Goal: Information Seeking & Learning: Learn about a topic

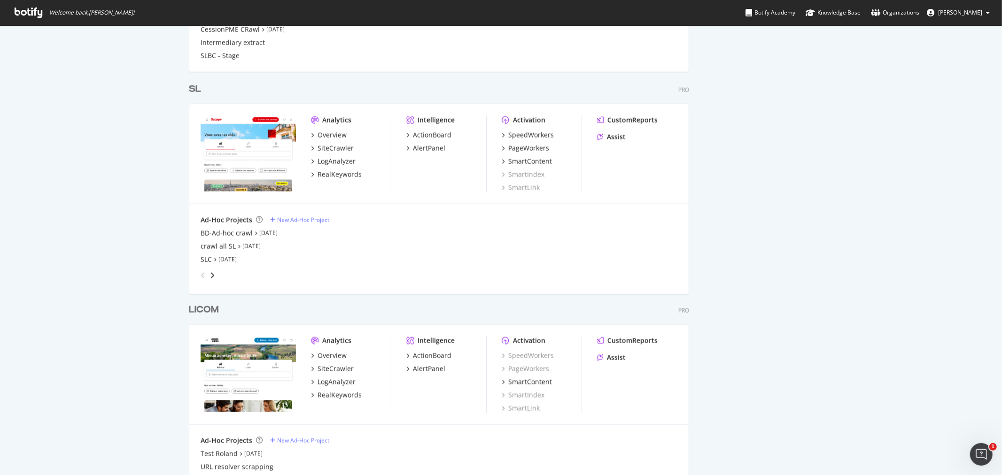
scroll to position [1000, 0]
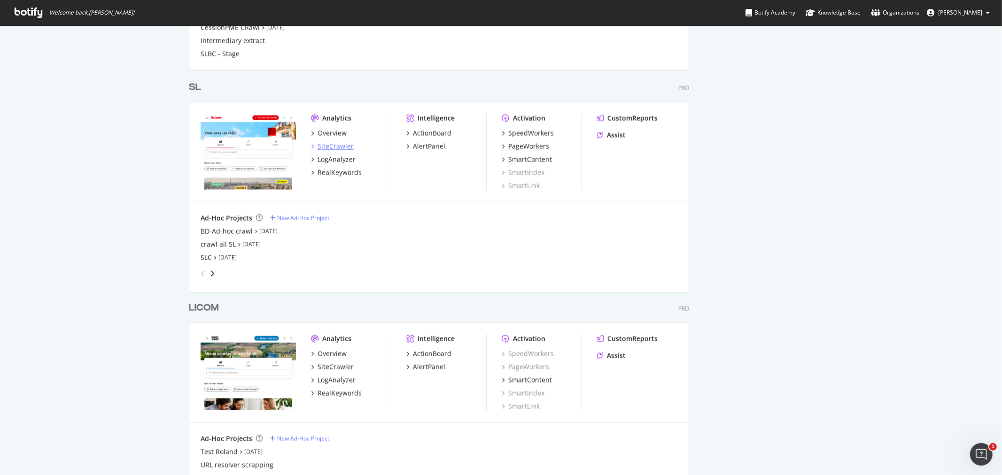
click at [330, 146] on div "SiteCrawler" at bounding box center [336, 146] width 36 height 9
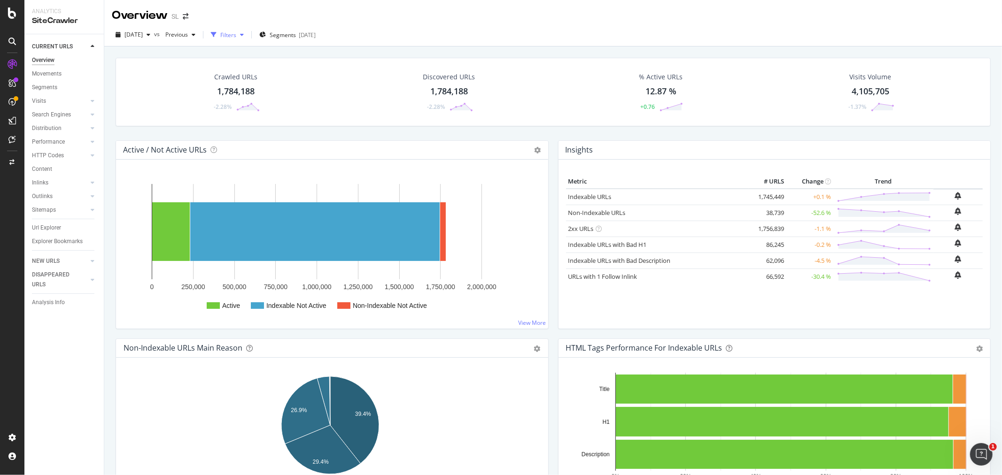
click at [236, 36] on div "Filters" at bounding box center [228, 35] width 16 height 8
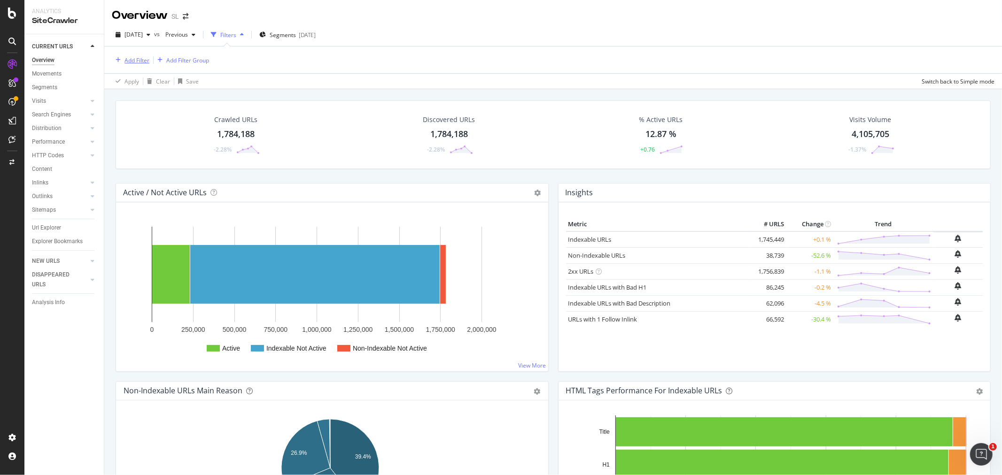
click at [138, 57] on div "Add Filter" at bounding box center [136, 60] width 25 height 8
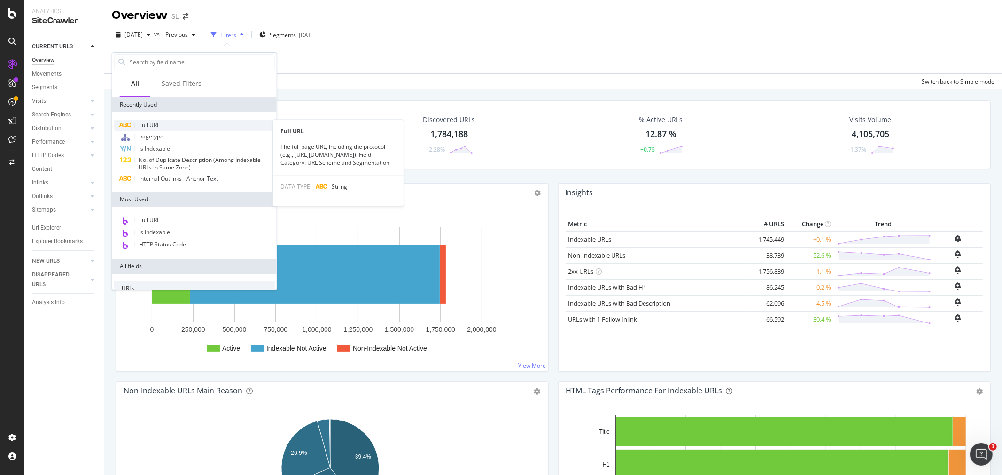
click at [163, 124] on div "Full URL" at bounding box center [194, 125] width 161 height 11
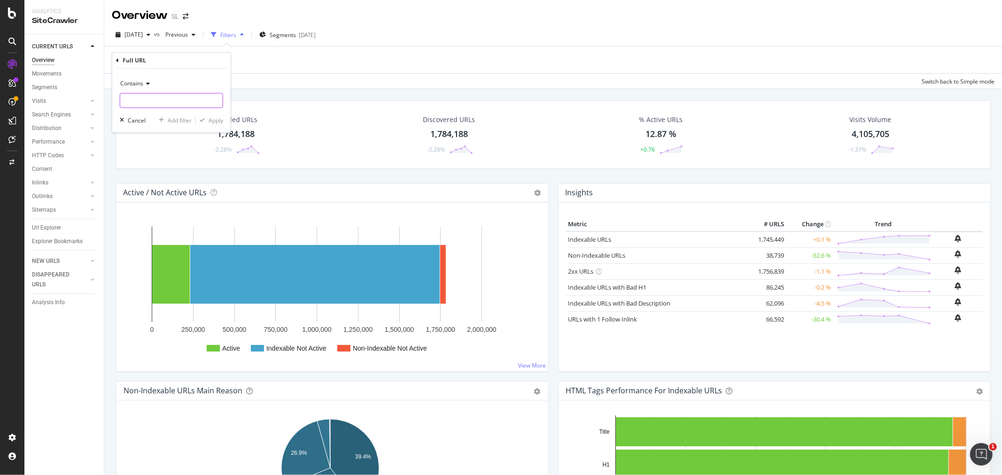
click at [206, 99] on input "text" at bounding box center [171, 100] width 102 height 15
type input "/mettre-en-location/"
click at [217, 116] on div "Apply" at bounding box center [216, 120] width 15 height 8
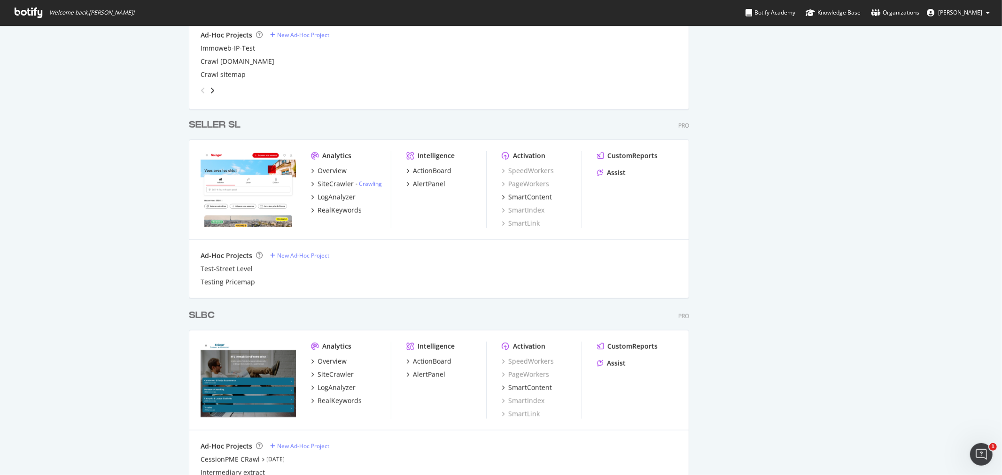
scroll to position [530, 0]
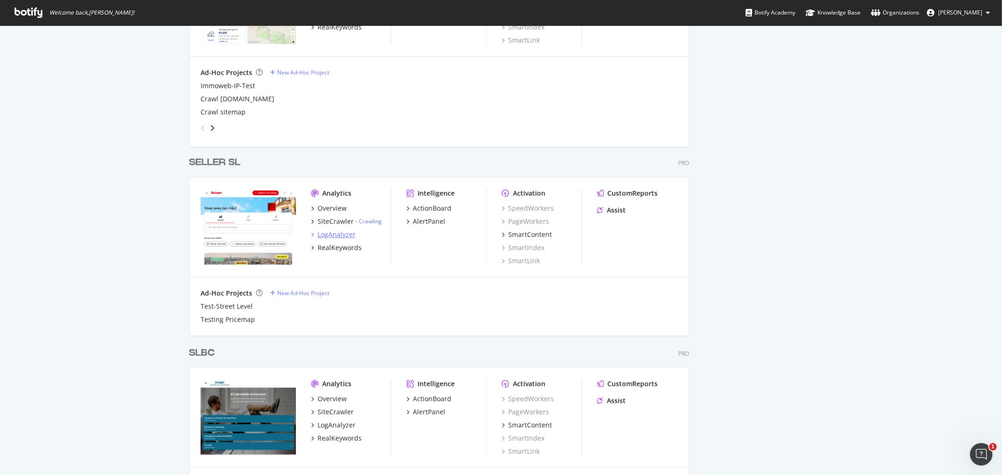
click at [330, 235] on div "LogAnalyzer" at bounding box center [337, 234] width 38 height 9
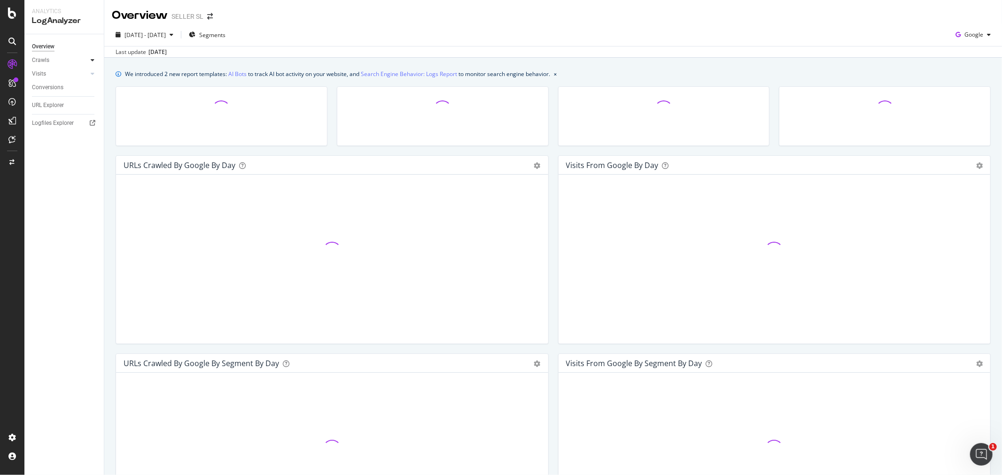
click at [89, 59] on div at bounding box center [92, 59] width 9 height 9
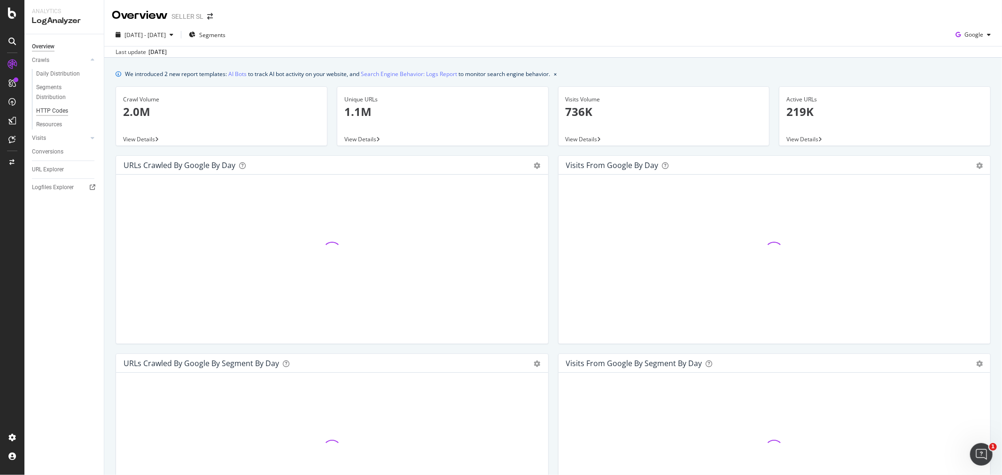
click at [58, 107] on div "HTTP Codes" at bounding box center [52, 111] width 32 height 10
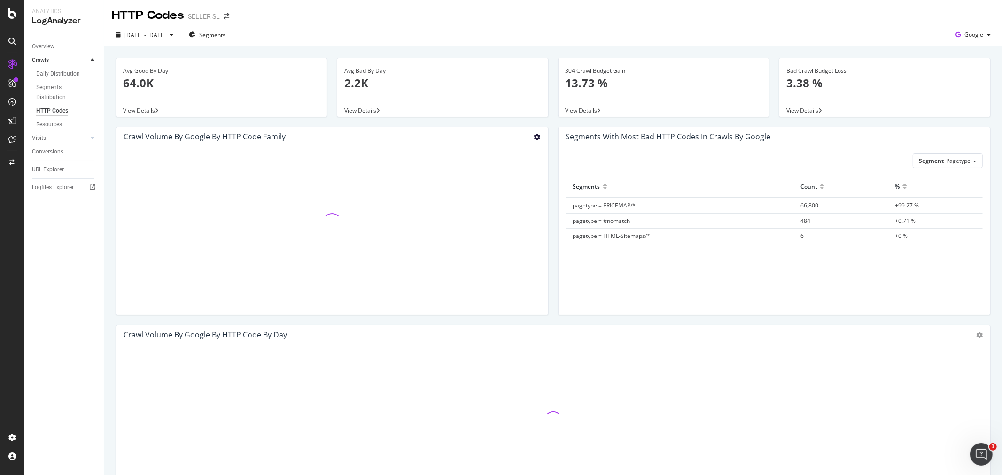
click at [534, 134] on icon "gear" at bounding box center [537, 137] width 7 height 7
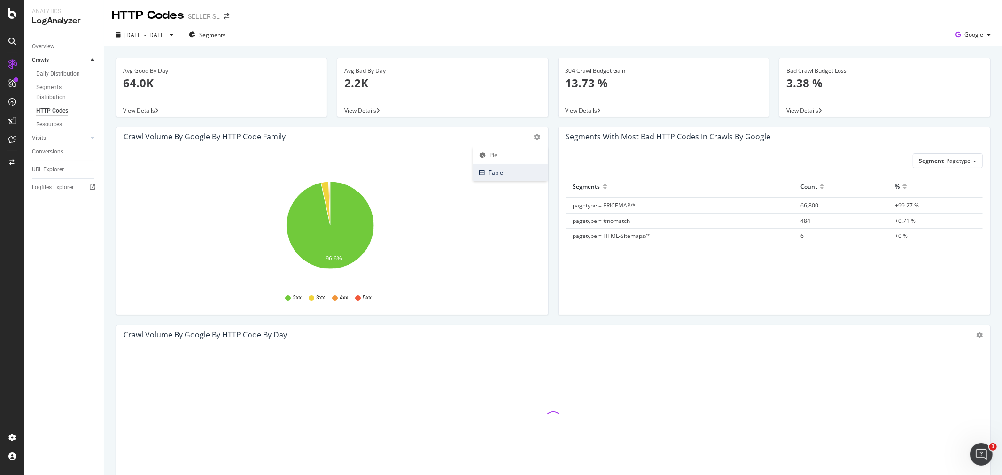
click at [501, 172] on span "Table" at bounding box center [510, 172] width 75 height 13
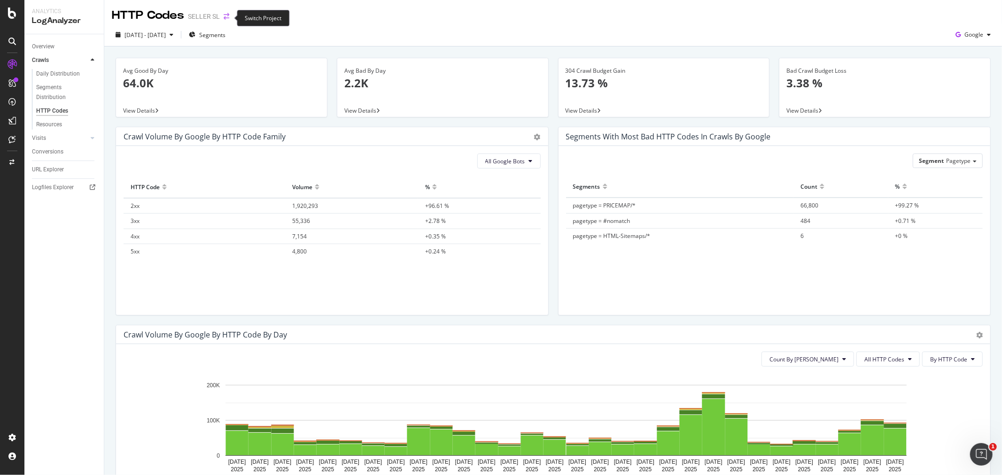
click at [226, 17] on icon "arrow-right-arrow-left" at bounding box center [227, 16] width 6 height 7
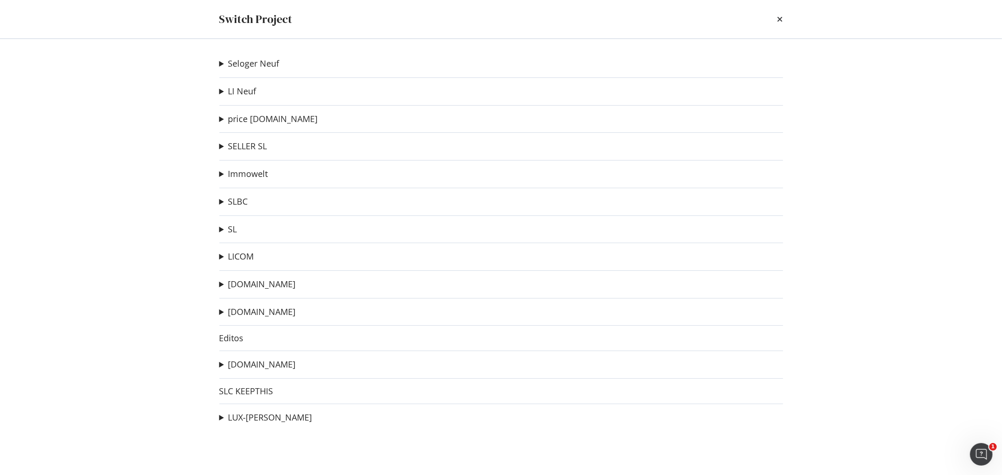
click at [777, 20] on icon "times" at bounding box center [780, 20] width 6 height 8
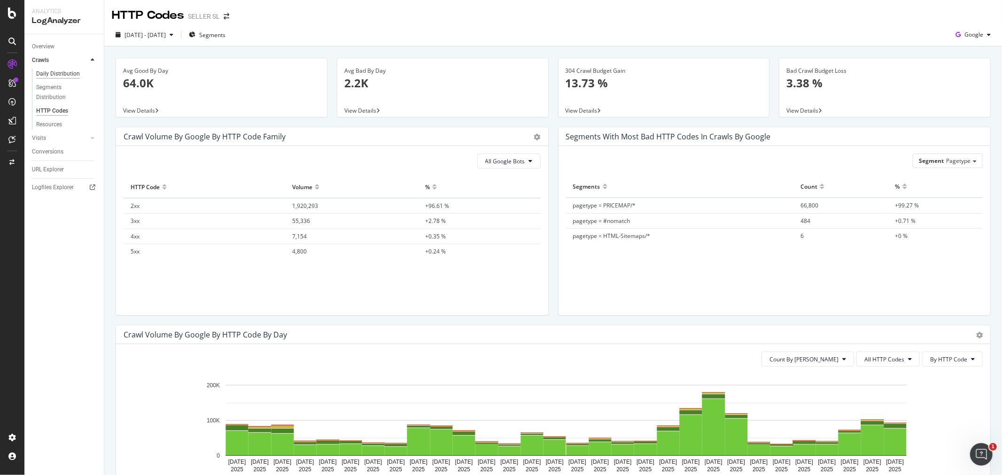
click at [55, 77] on div "Daily Distribution" at bounding box center [58, 74] width 44 height 10
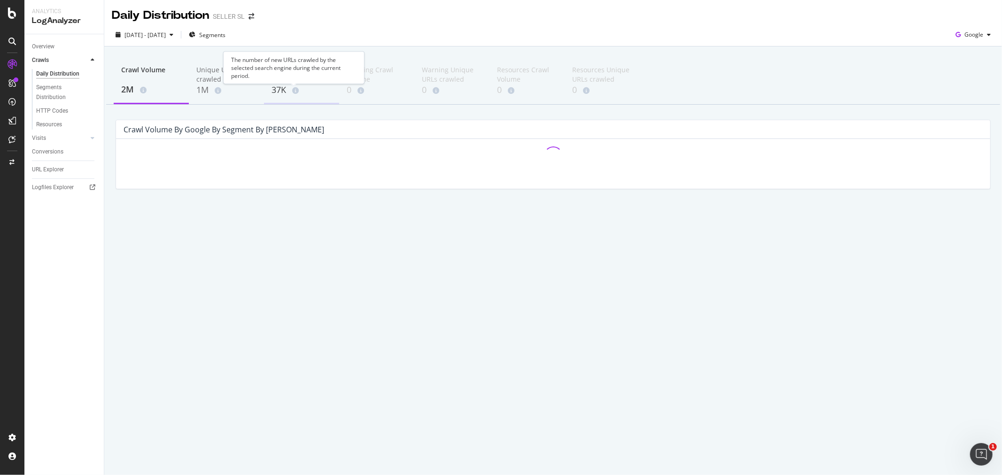
click at [292, 88] on icon at bounding box center [295, 90] width 7 height 7
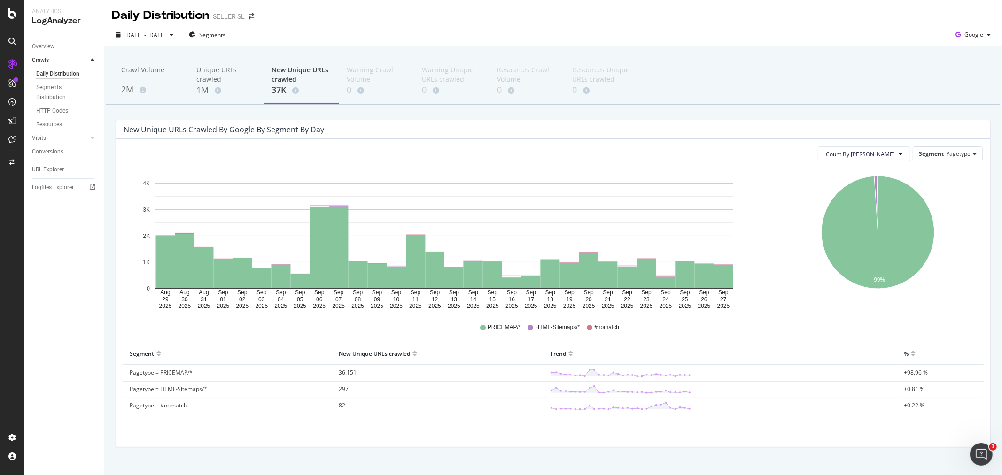
click at [252, 12] on div "Daily Distribution SELLER SL" at bounding box center [188, 16] width 152 height 16
click at [252, 15] on icon "arrow-right-arrow-left" at bounding box center [251, 16] width 6 height 7
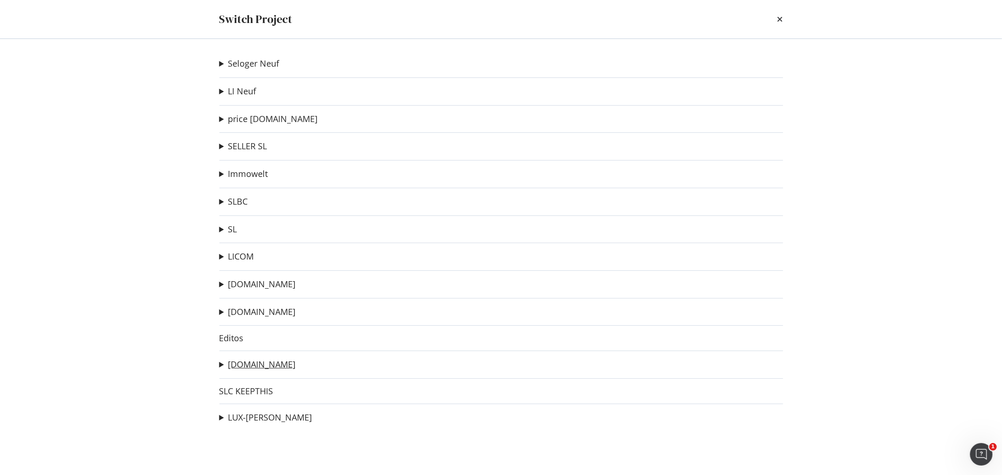
click at [259, 368] on link "[DOMAIN_NAME]" at bounding box center [262, 365] width 68 height 10
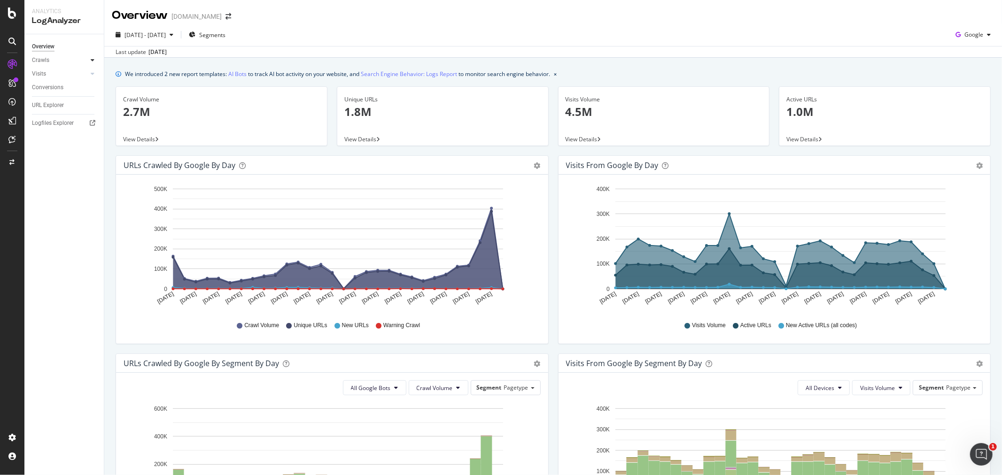
click at [91, 58] on icon at bounding box center [93, 60] width 4 height 6
click at [58, 106] on div "HTTP Codes" at bounding box center [52, 111] width 32 height 10
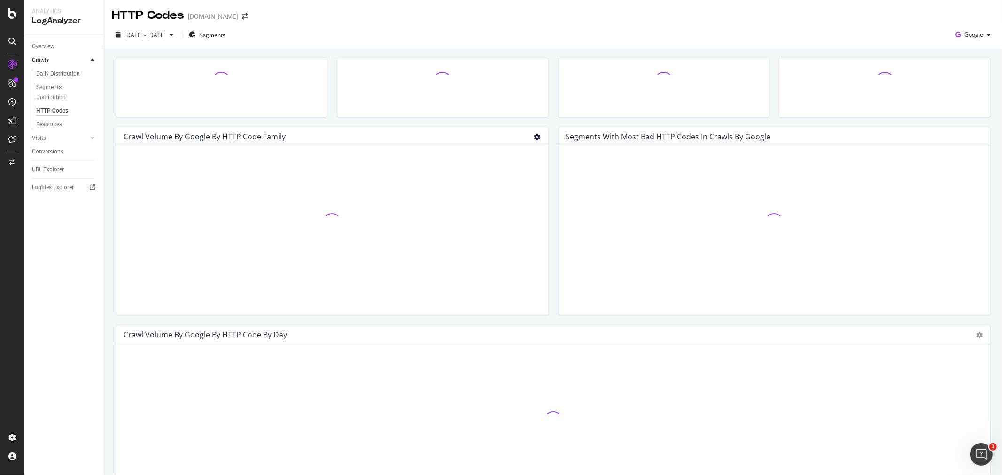
click at [534, 135] on icon "gear" at bounding box center [537, 137] width 7 height 7
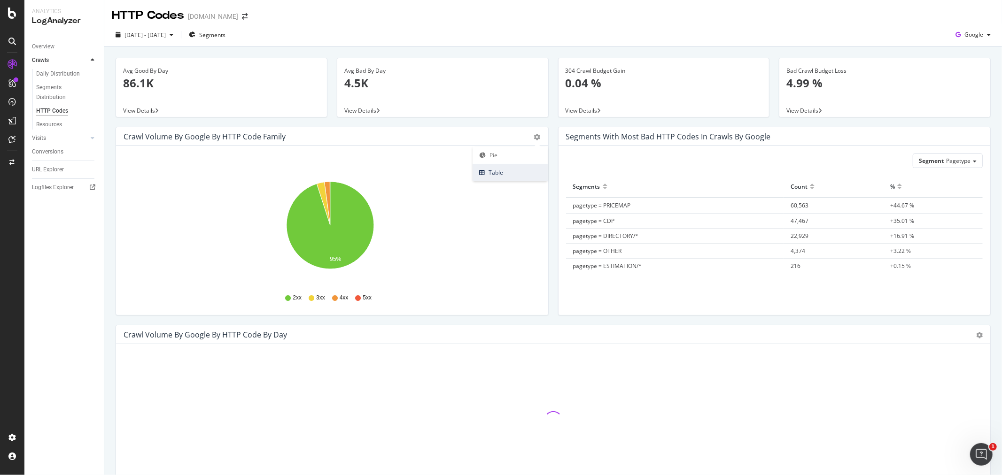
click at [490, 174] on span "Table" at bounding box center [510, 172] width 75 height 13
